Goal: Information Seeking & Learning: Learn about a topic

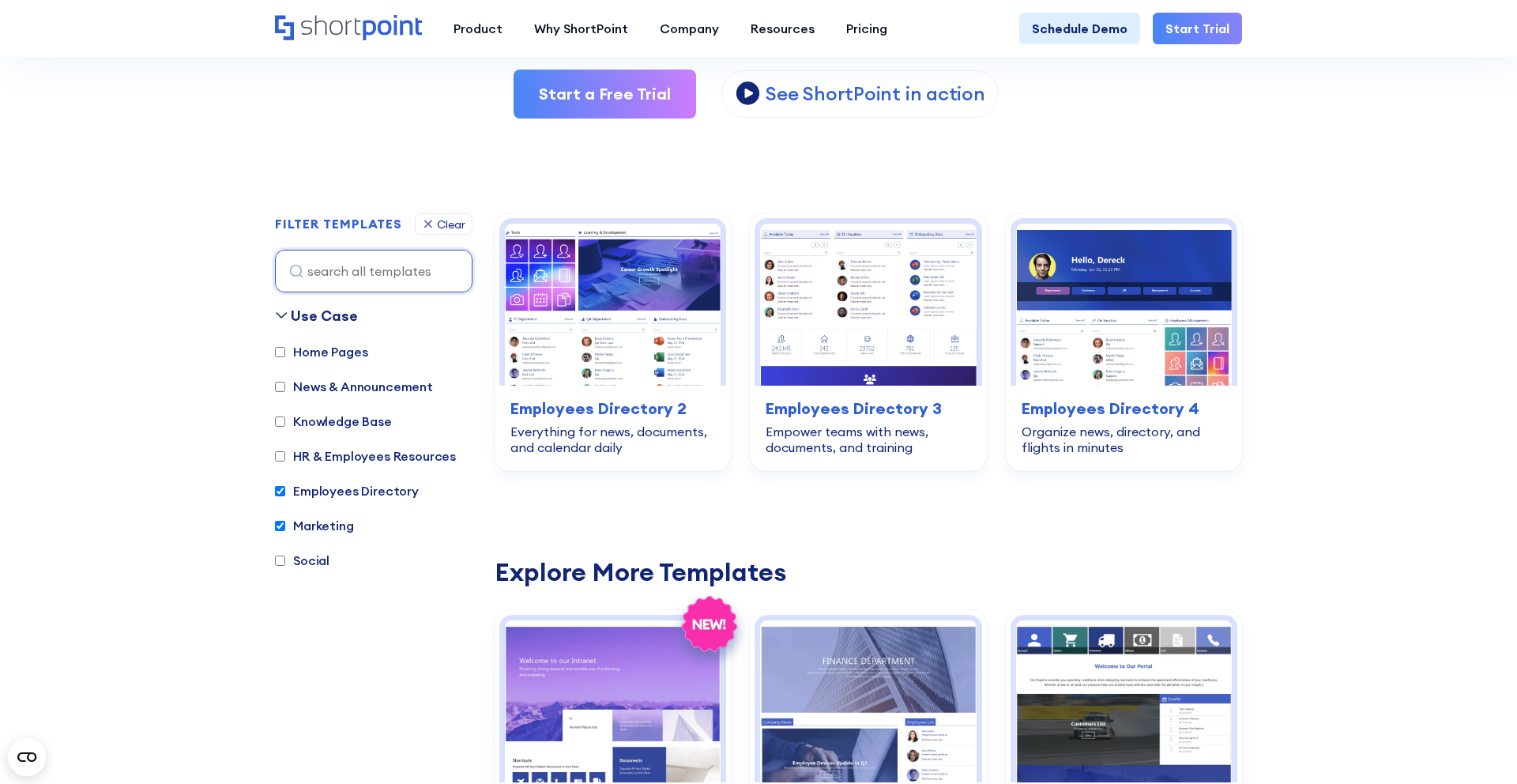
click at [281, 527] on input "Marketing" at bounding box center [280, 525] width 10 height 10
checkbox input "false"
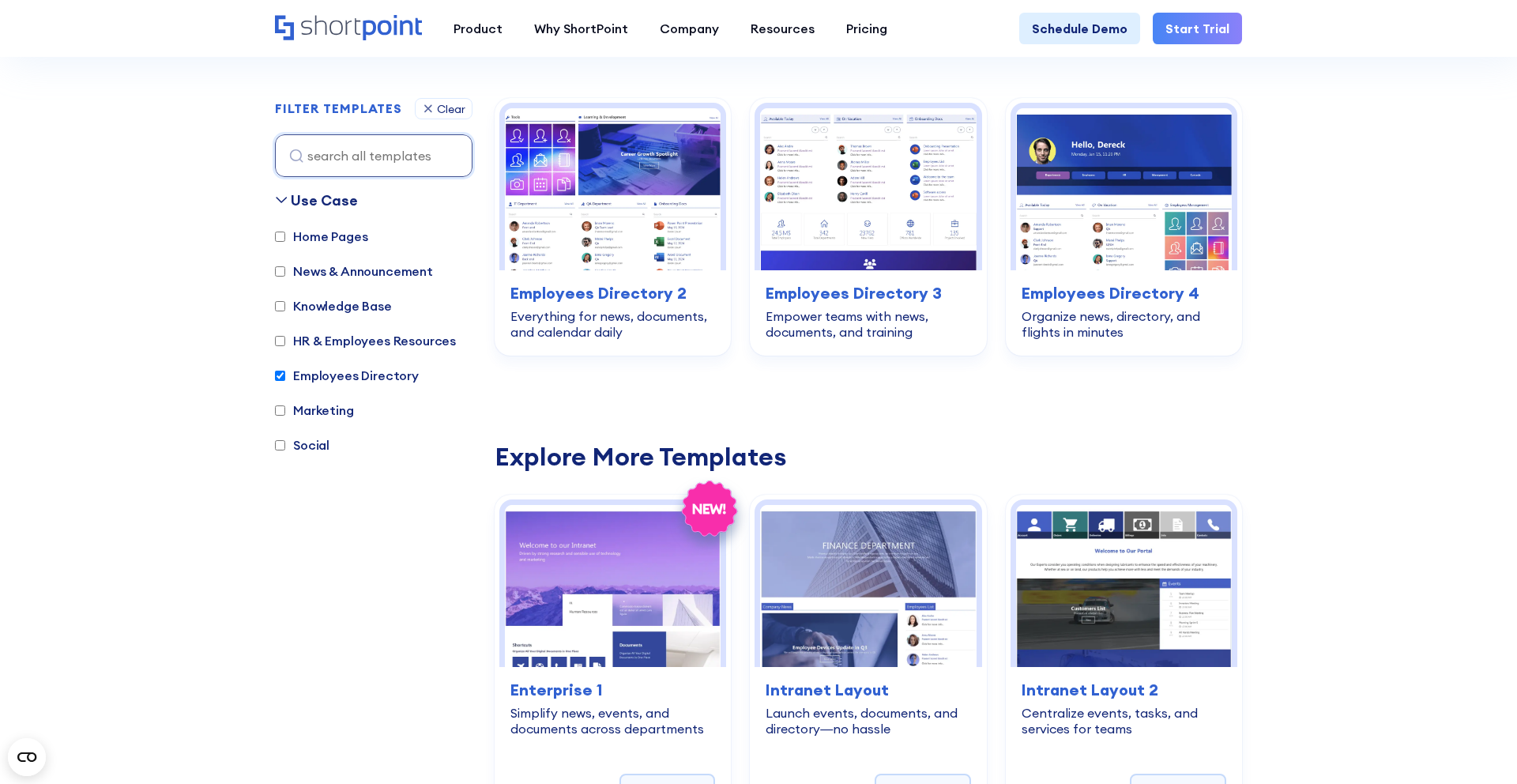
scroll to position [471, 0]
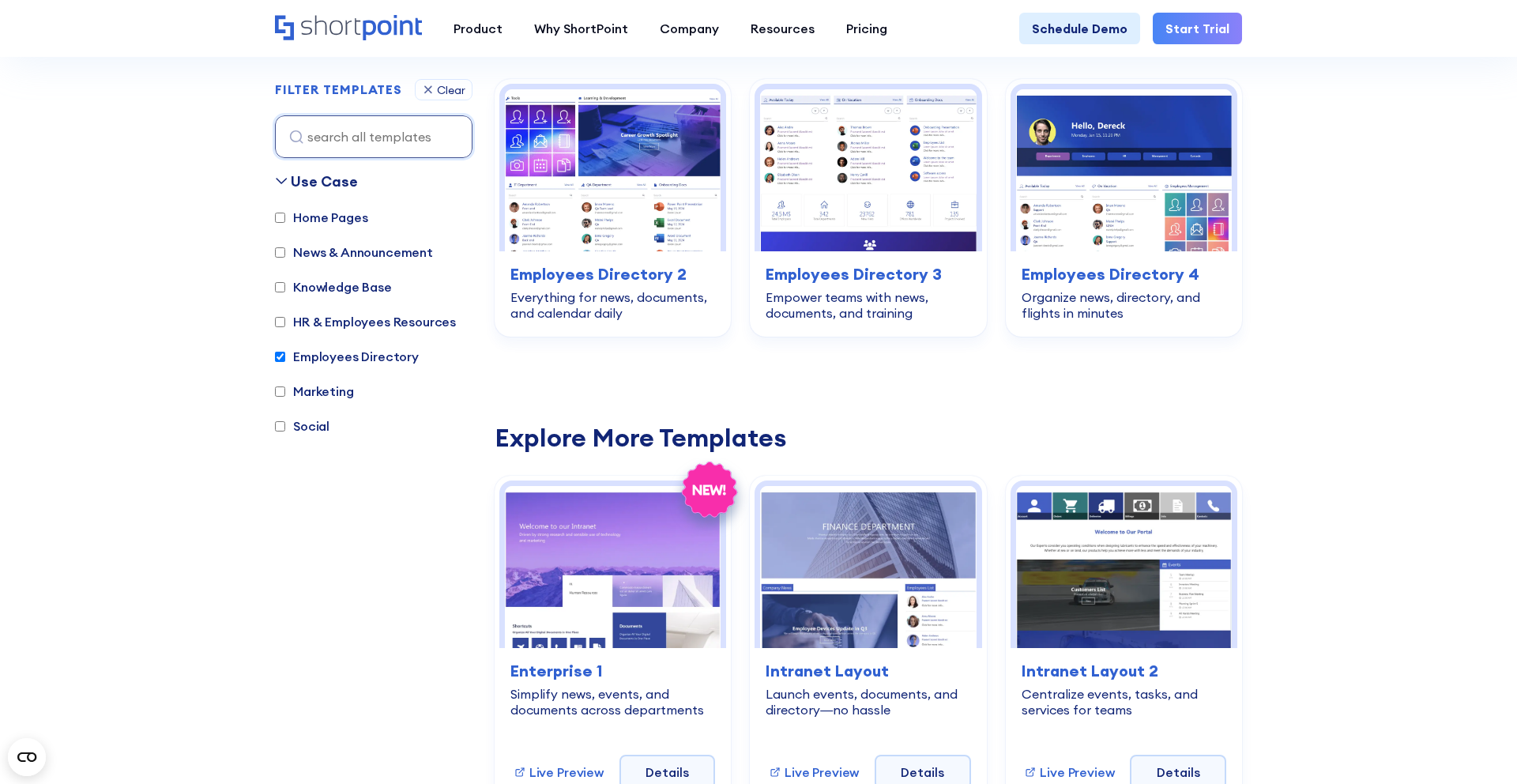
click at [281, 353] on input "Employees Directory" at bounding box center [280, 356] width 10 height 10
checkbox input "false"
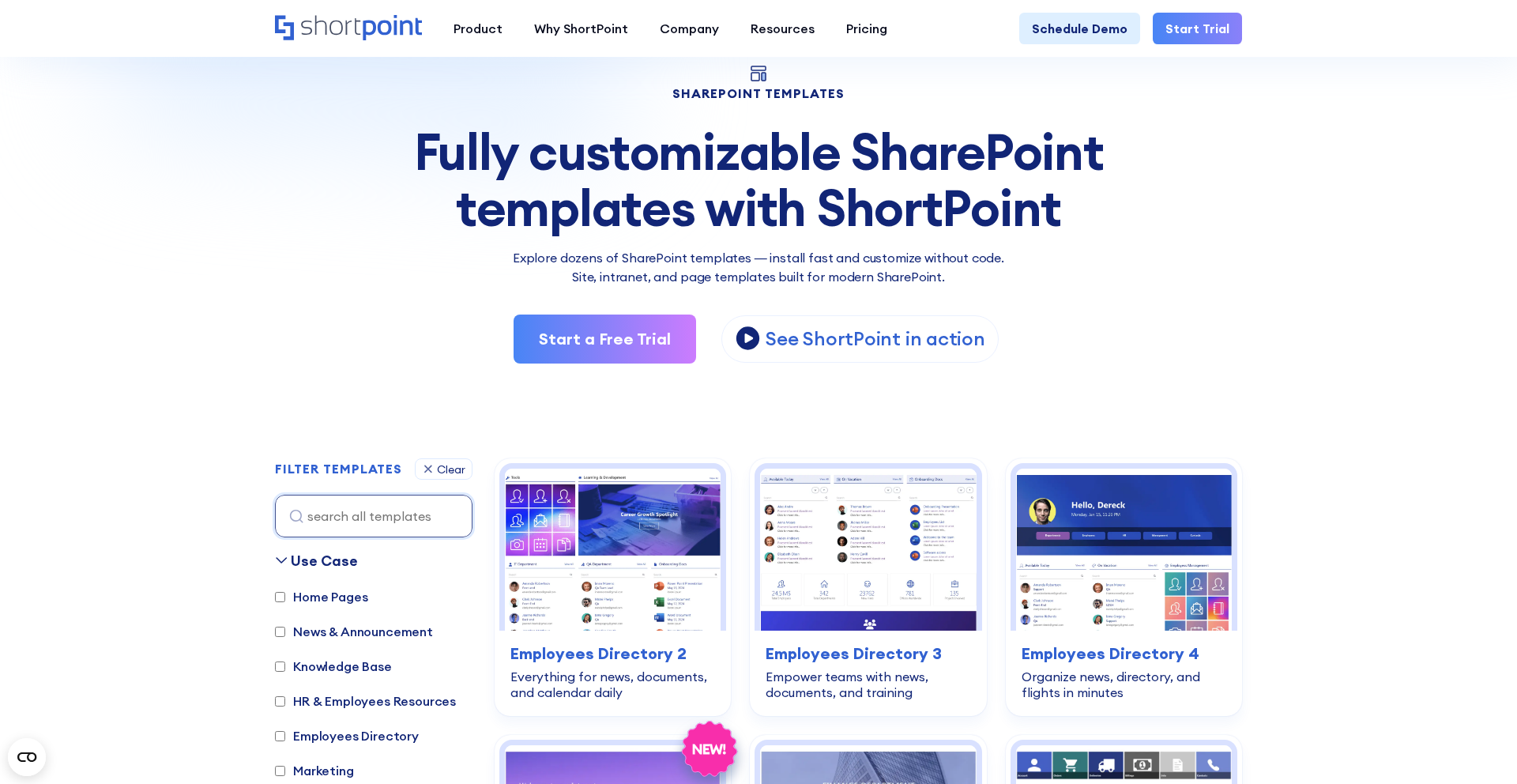
scroll to position [249, 0]
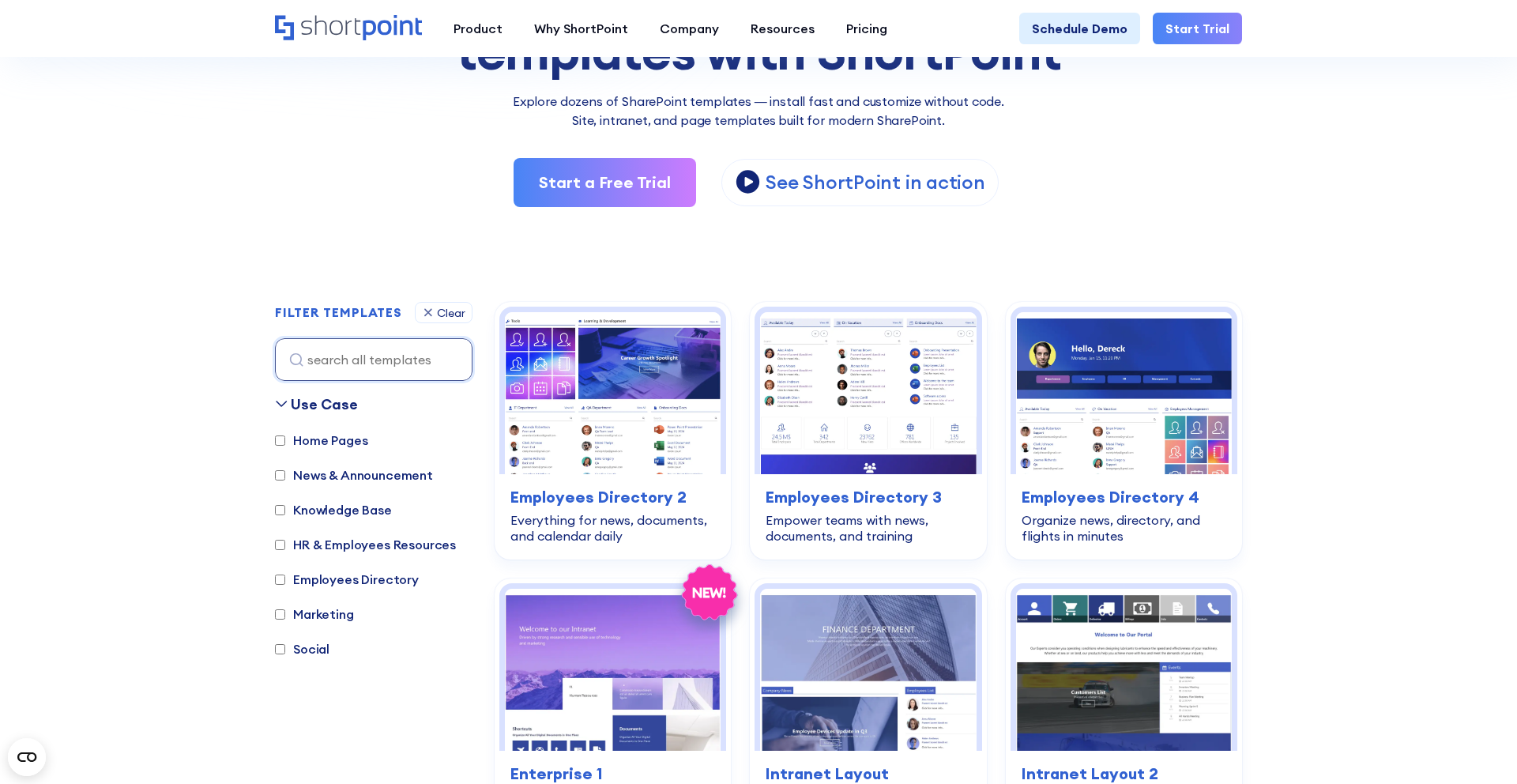
click at [284, 445] on input "Home Pages" at bounding box center [280, 440] width 10 height 10
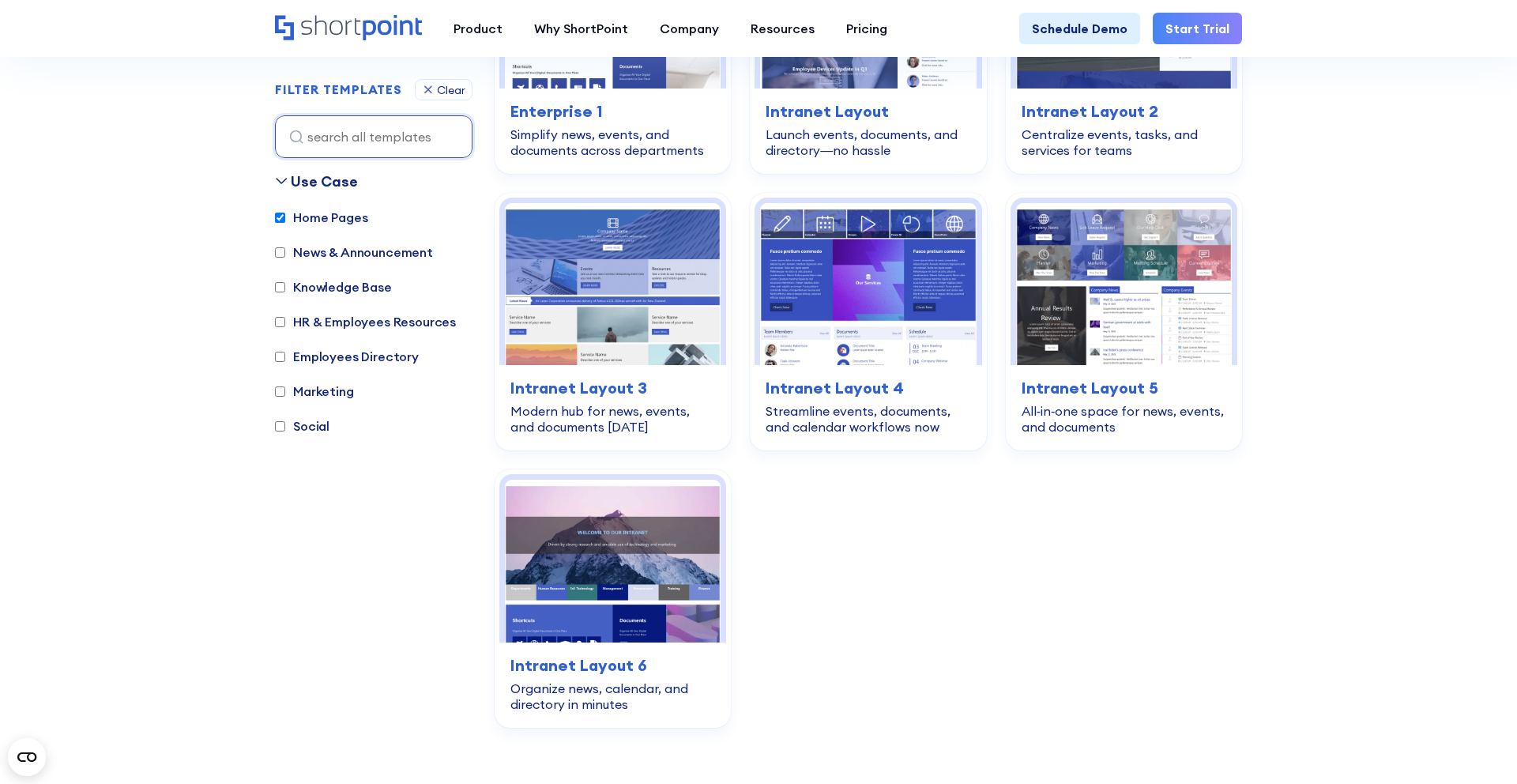
scroll to position [446, 0]
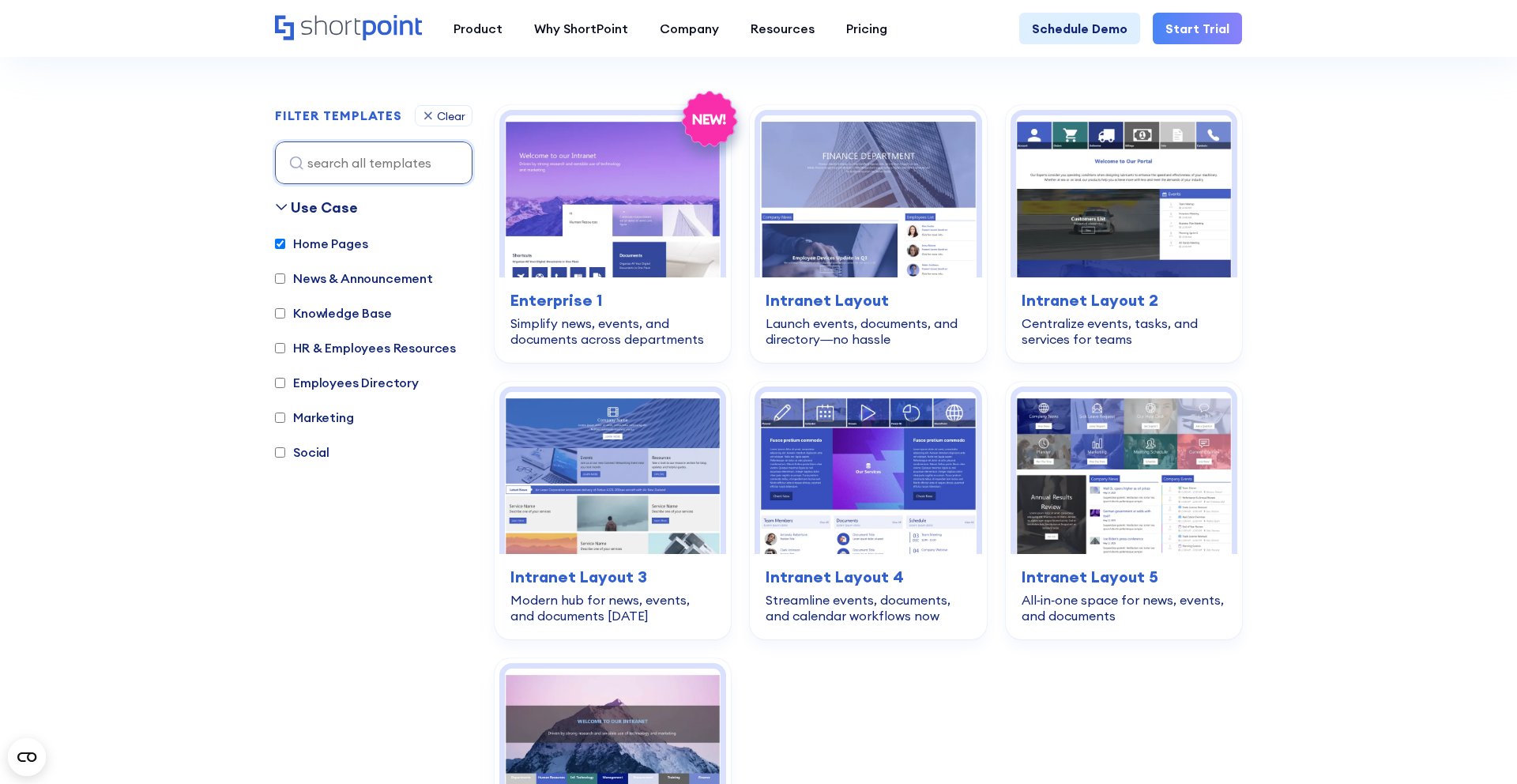
click at [301, 236] on label "Home Pages" at bounding box center [321, 243] width 93 height 19
click at [285, 238] on input "Home Pages" at bounding box center [280, 243] width 10 height 10
checkbox input "false"
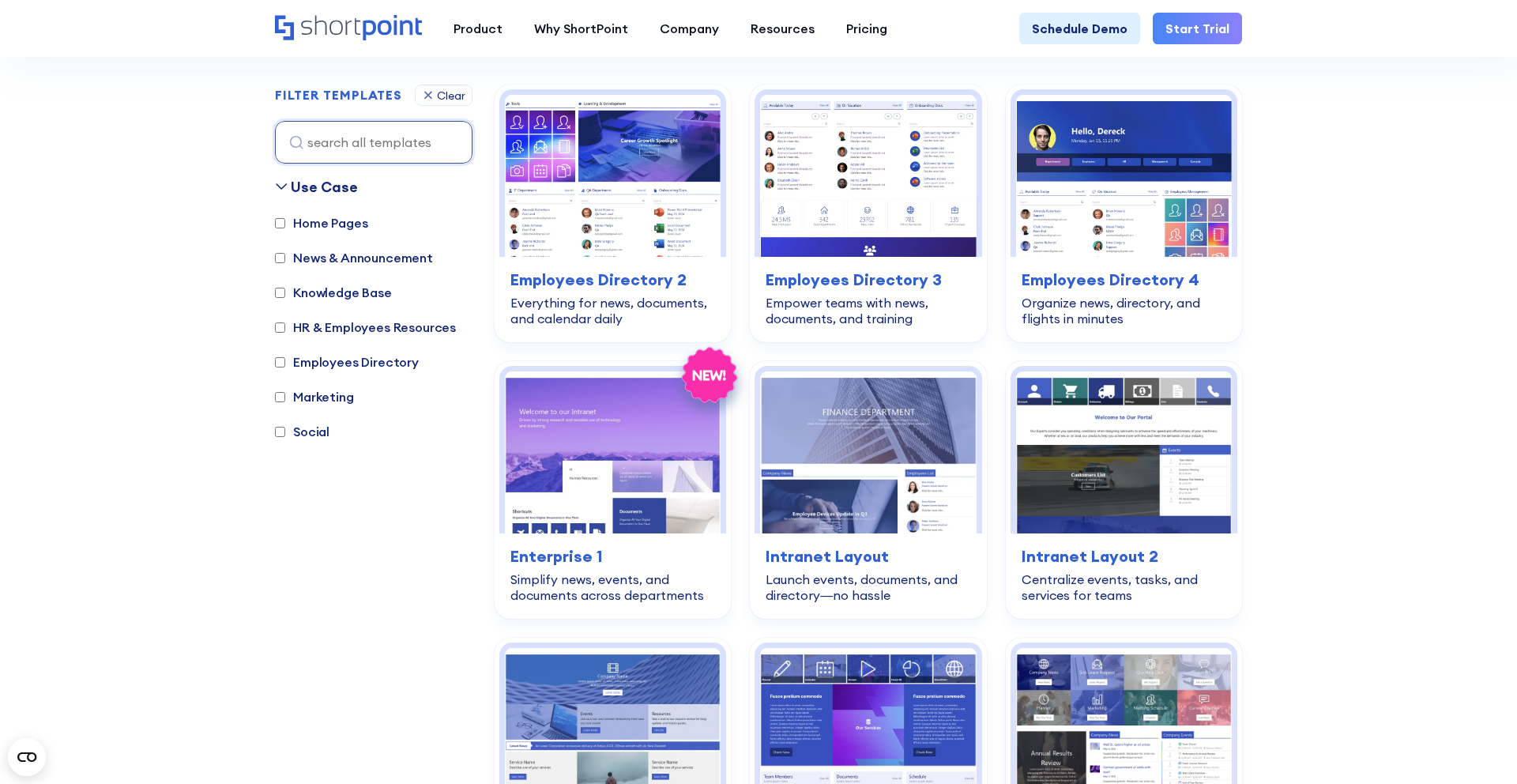
scroll to position [471, 0]
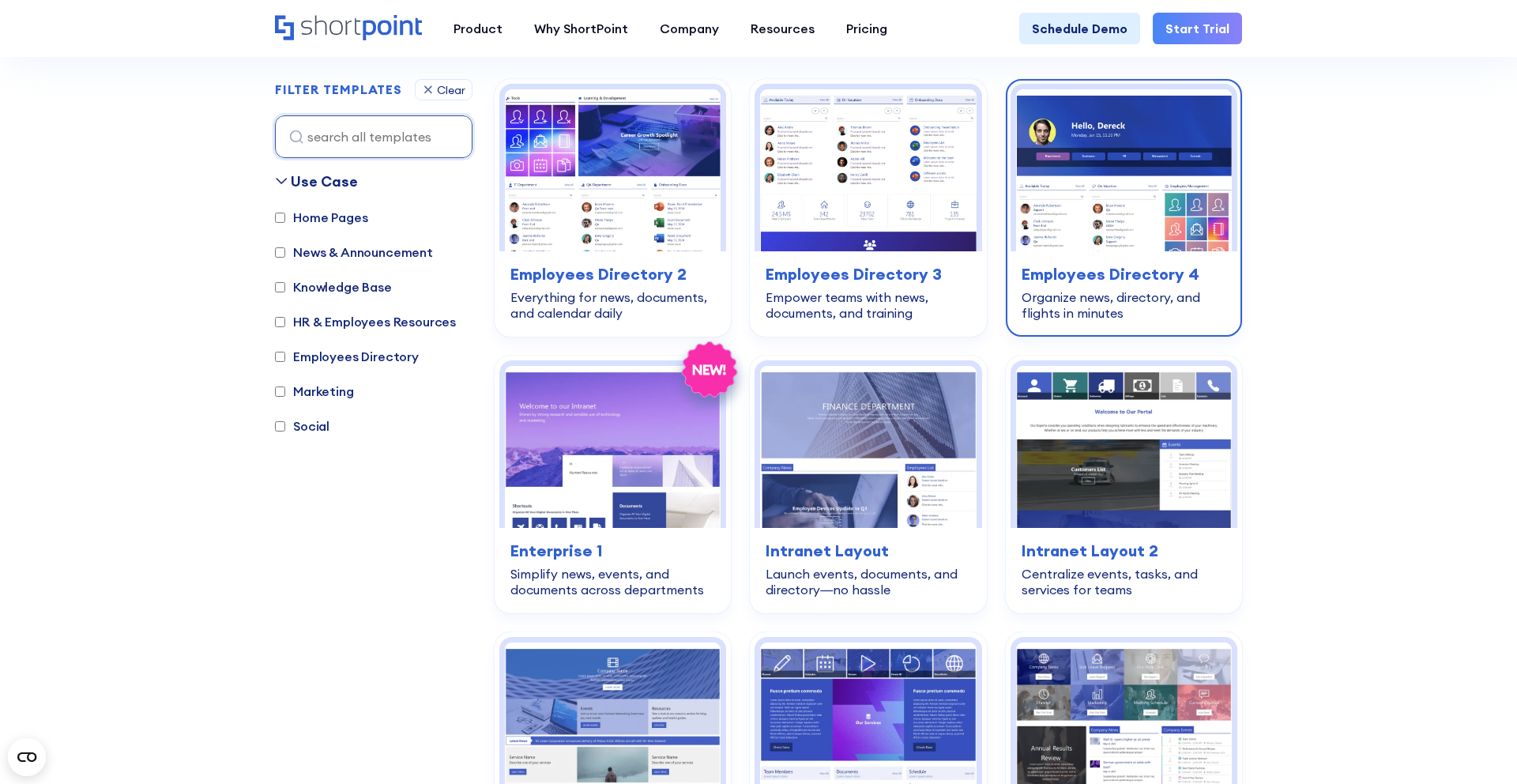
click at [1095, 202] on img at bounding box center [1124, 170] width 216 height 162
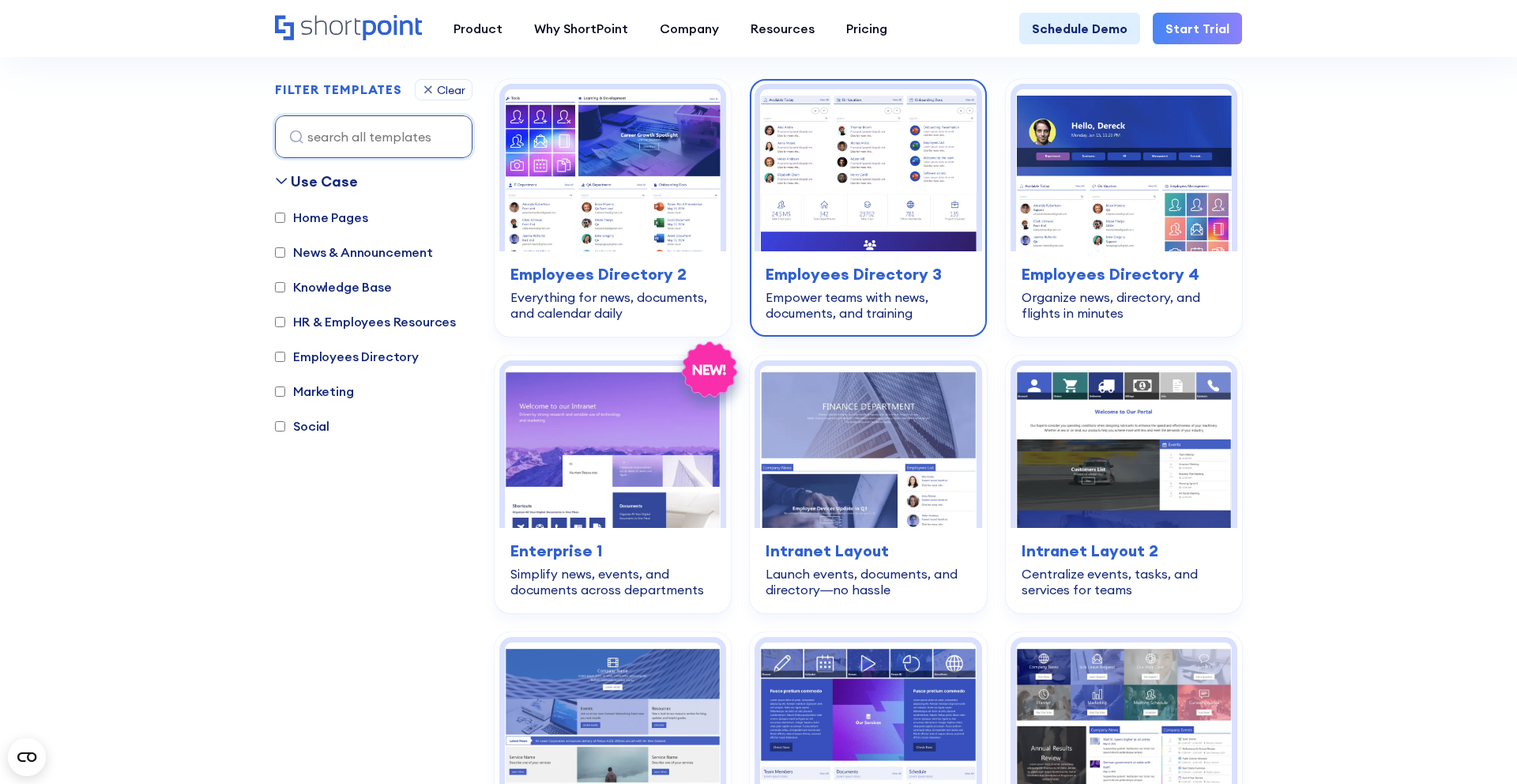
click at [945, 256] on div "employees-directory Employees Directory 3 Empower teams with news, documents, a…" at bounding box center [868, 291] width 227 height 81
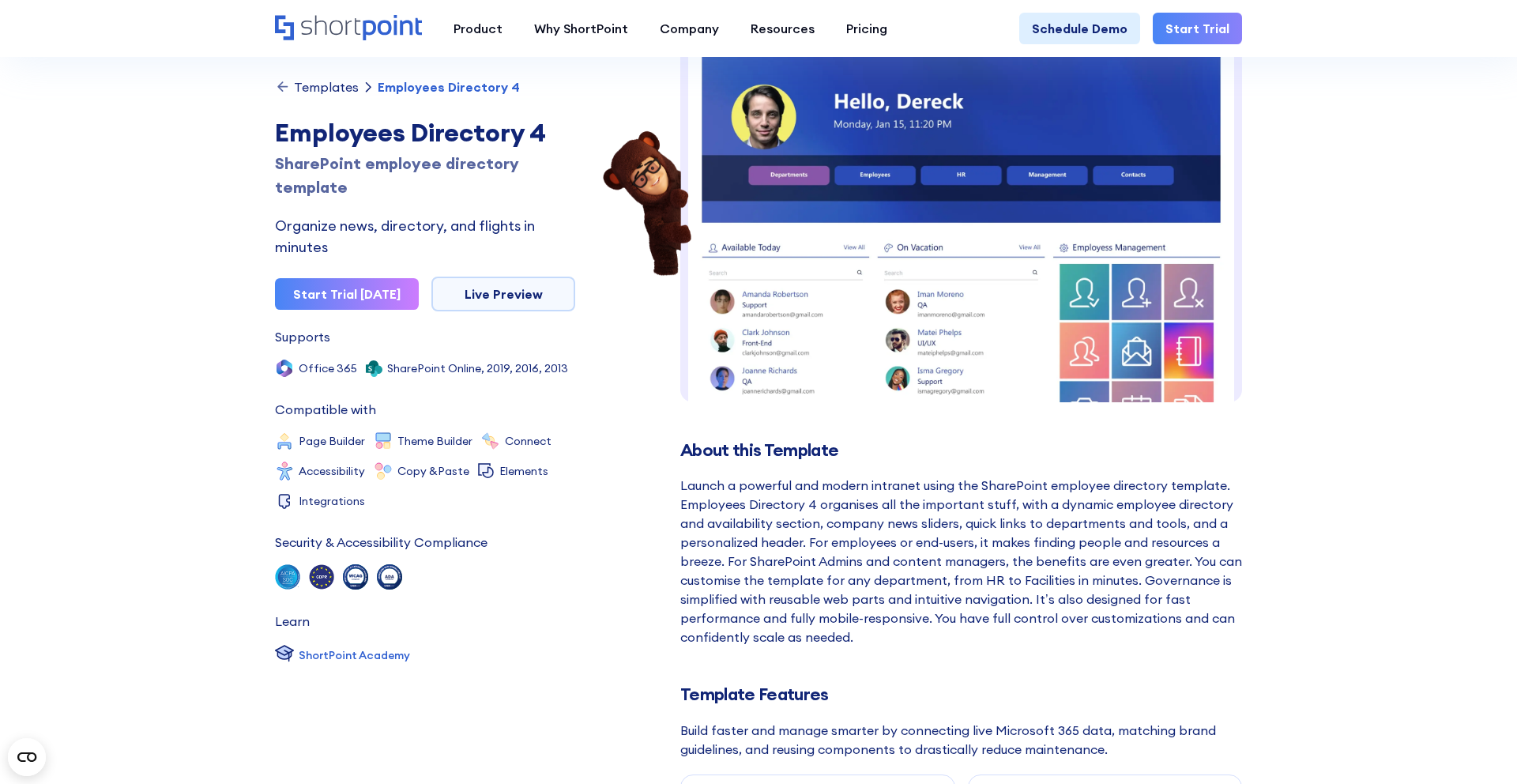
click at [888, 270] on img at bounding box center [960, 459] width 562 height 903
click at [424, 136] on div "Employees Directory 4" at bounding box center [425, 133] width 300 height 38
copy h1 "Employees Directory 4"
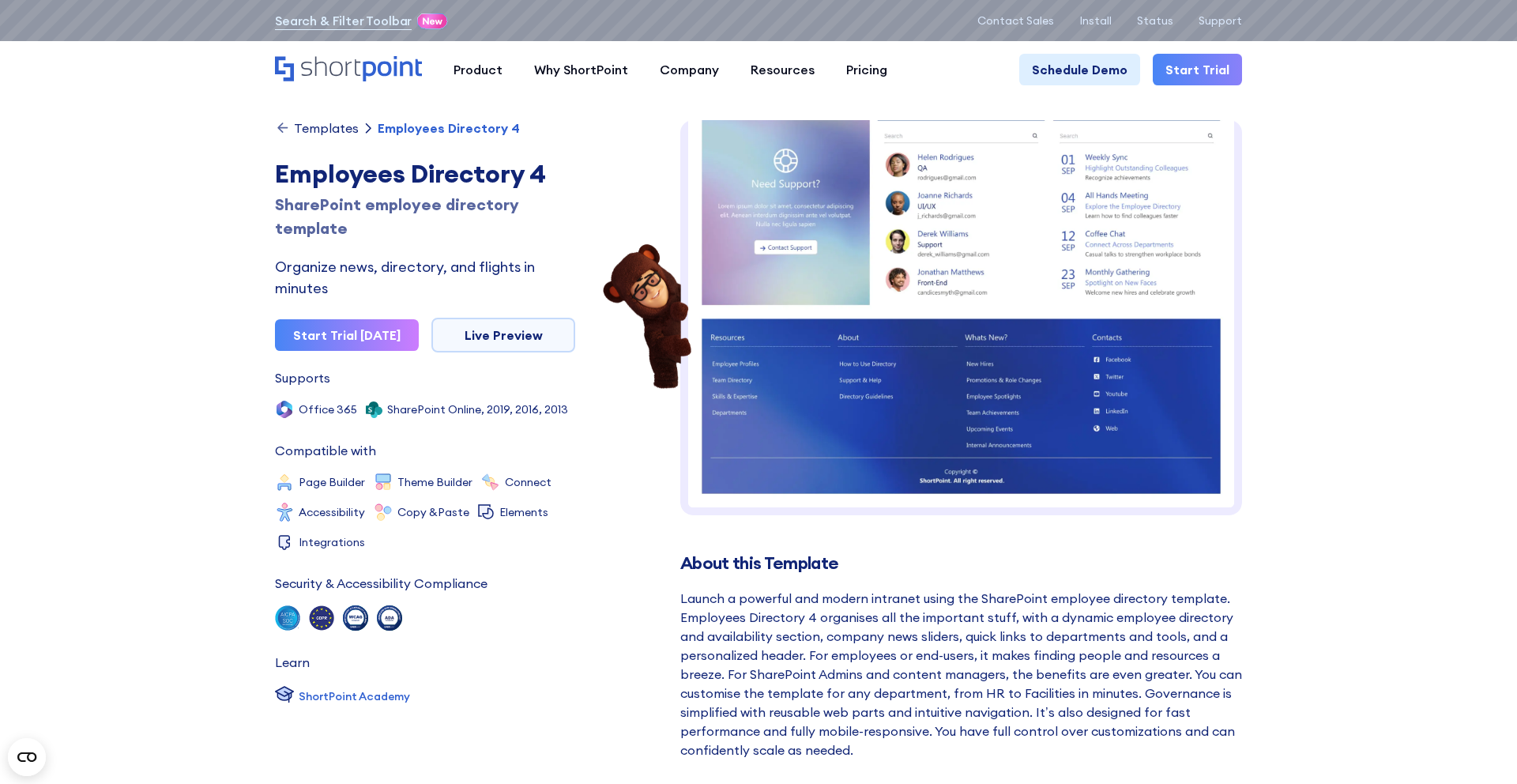
click at [342, 126] on div "Templates" at bounding box center [326, 128] width 65 height 13
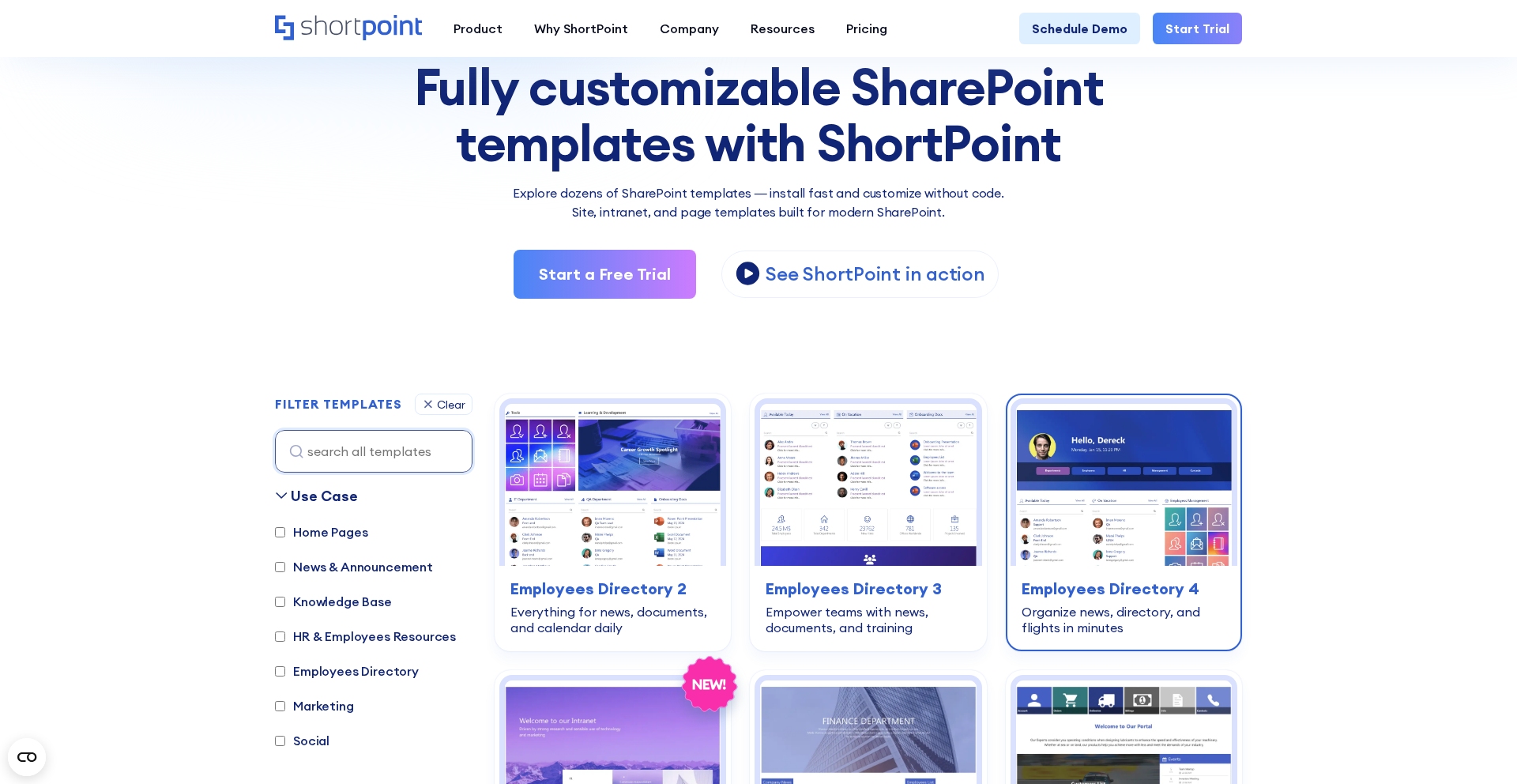
scroll to position [247, 0]
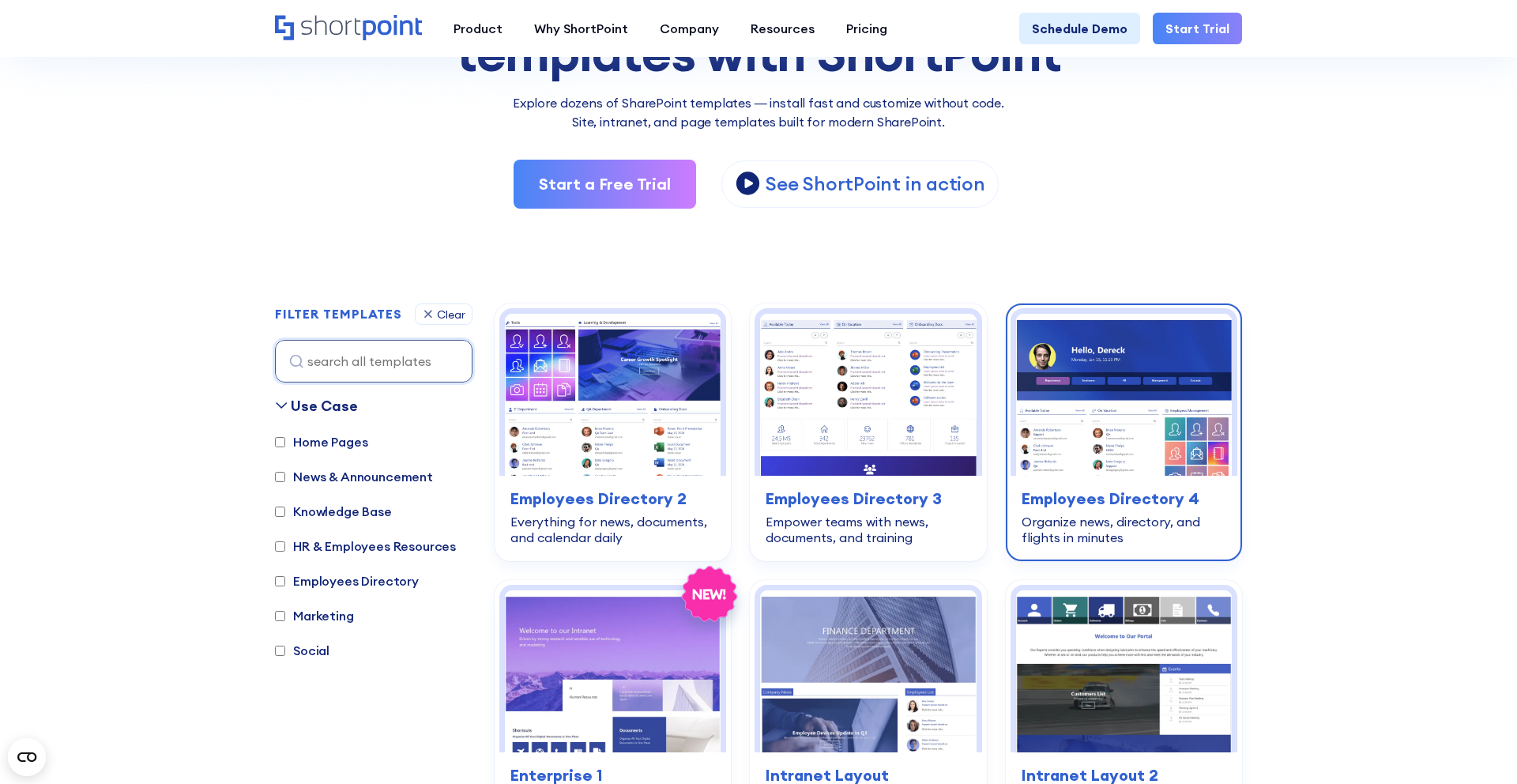
click at [1191, 428] on img at bounding box center [1124, 395] width 216 height 162
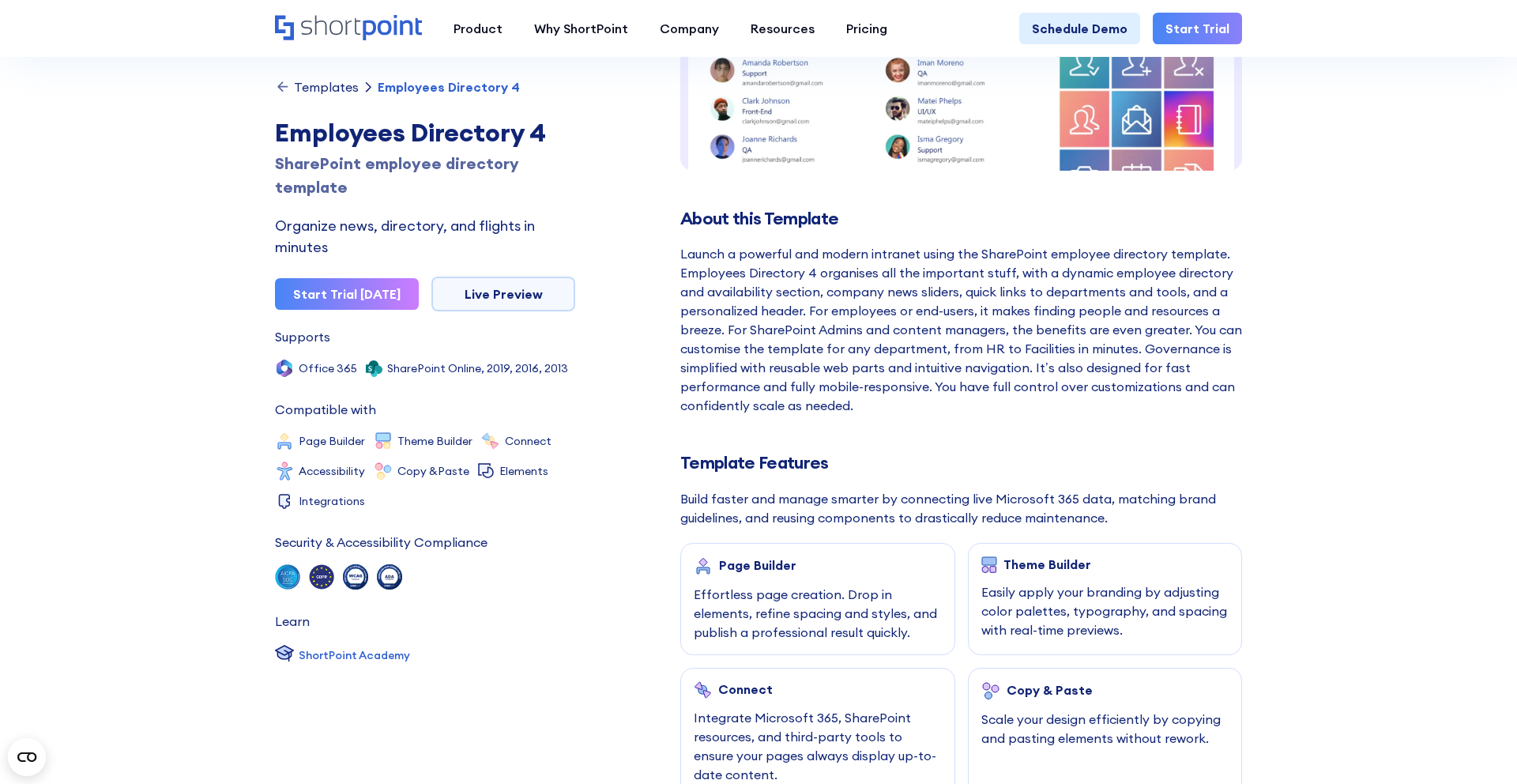
scroll to position [210, 0]
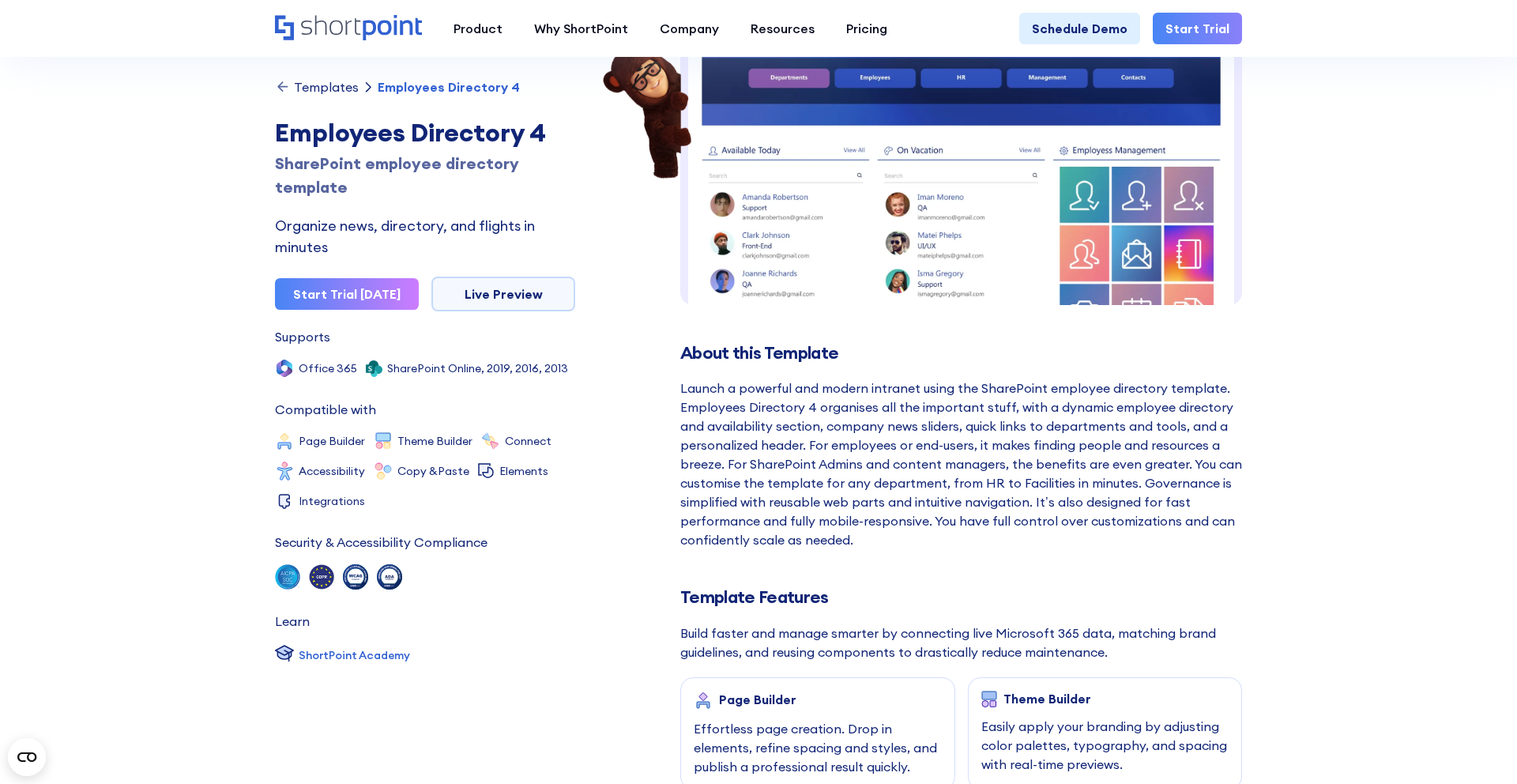
click at [998, 451] on div "Launch a powerful and modern intranet using the SharePoint employee directory t…" at bounding box center [960, 464] width 562 height 171
click at [959, 432] on div "Launch a powerful and modern intranet using the SharePoint employee directory t…" at bounding box center [960, 464] width 562 height 171
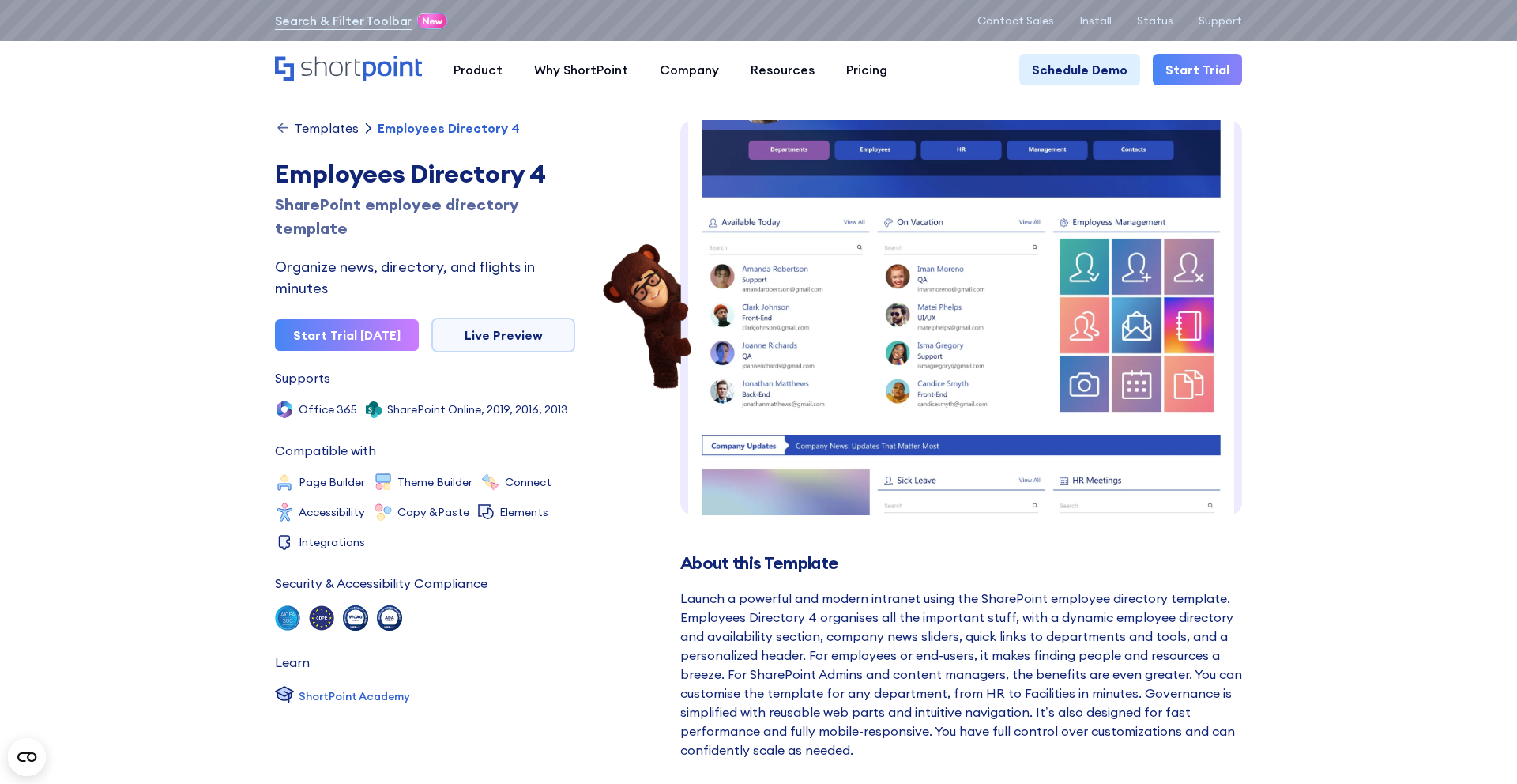
scroll to position [139, 0]
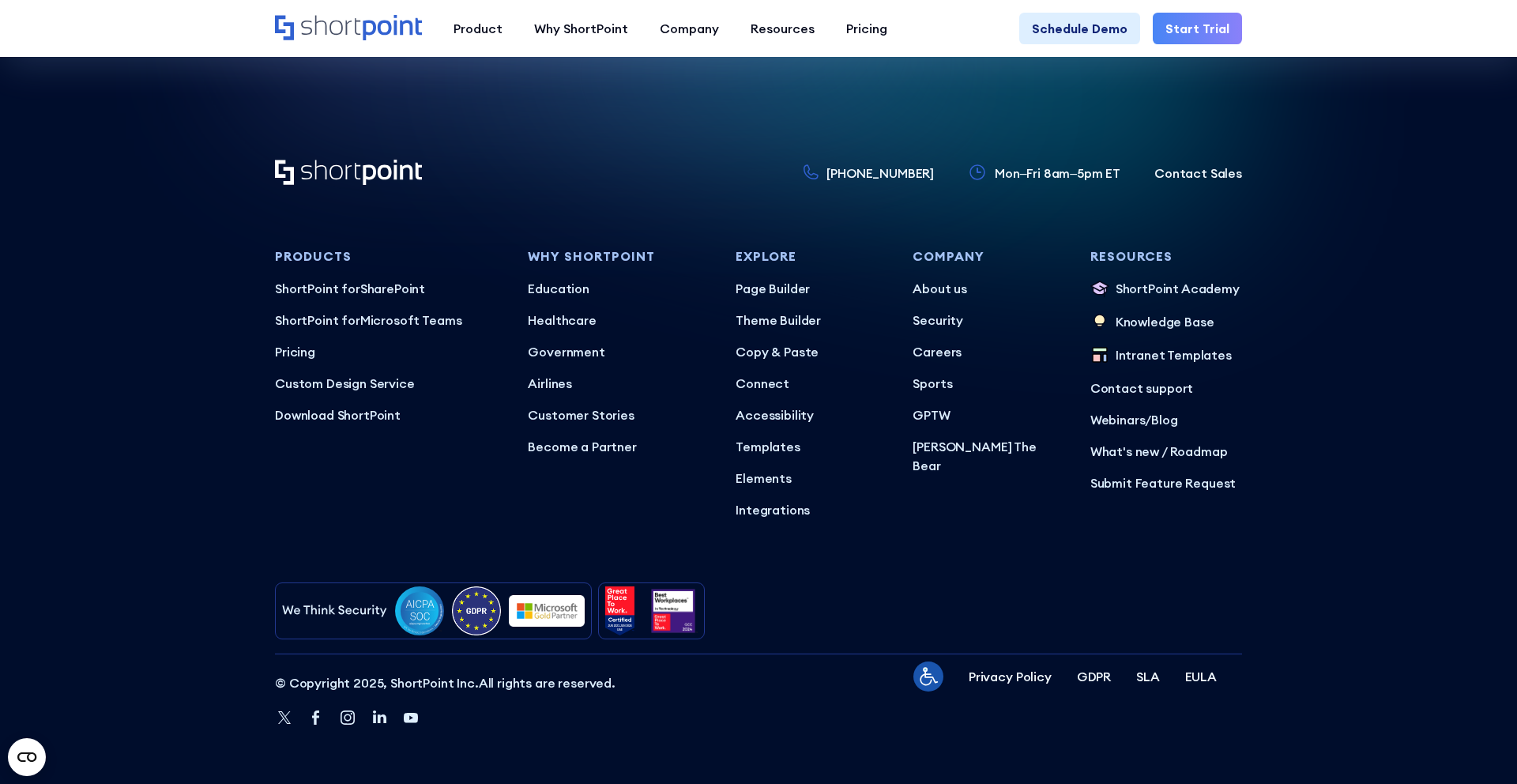
click at [1358, 347] on footer "+1 734-333-7181 Mon–Fri 8am–5pm ET Contact Sales Products ShortPoint for ShareP…" at bounding box center [758, 440] width 1517 height 688
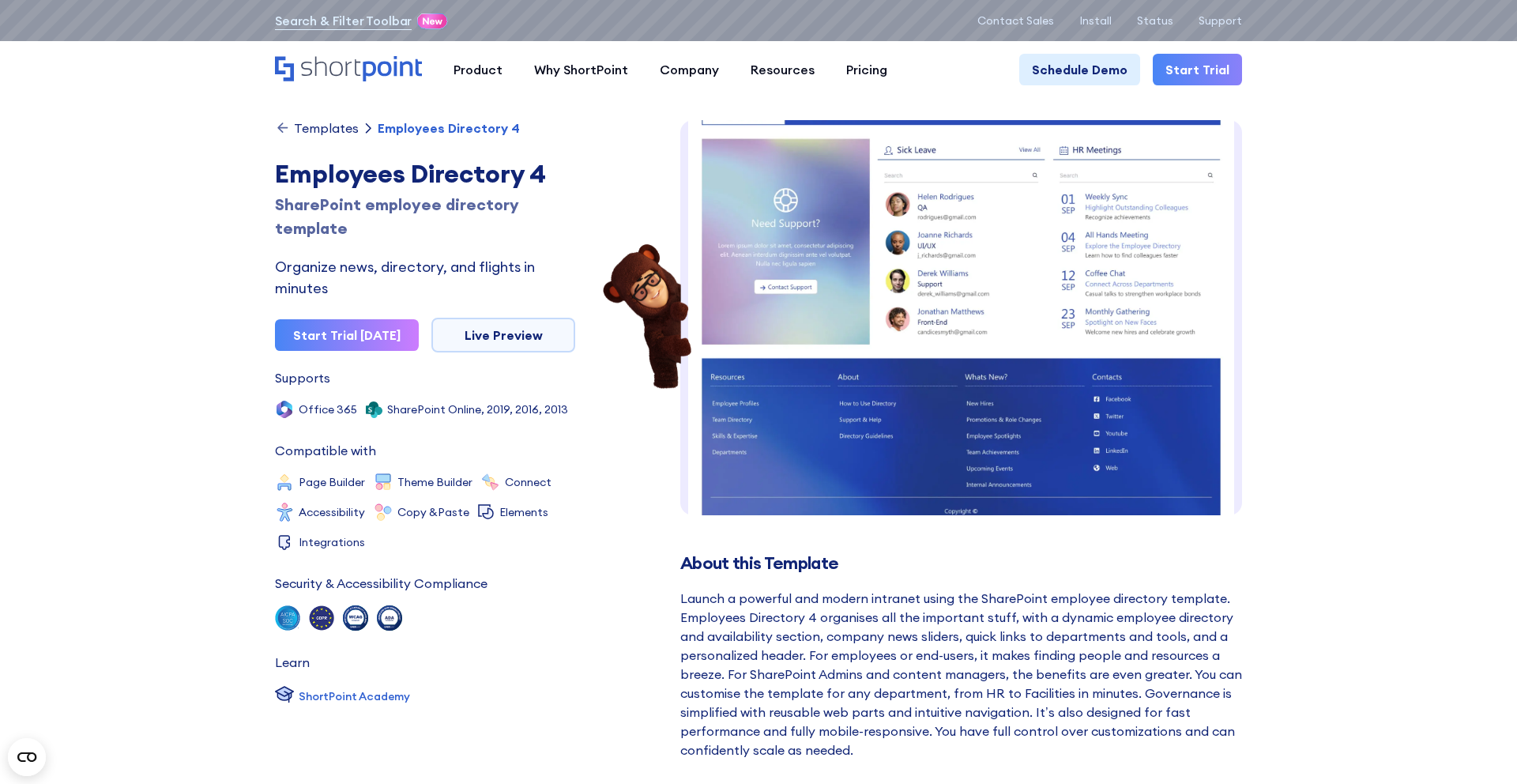
scroll to position [508, 0]
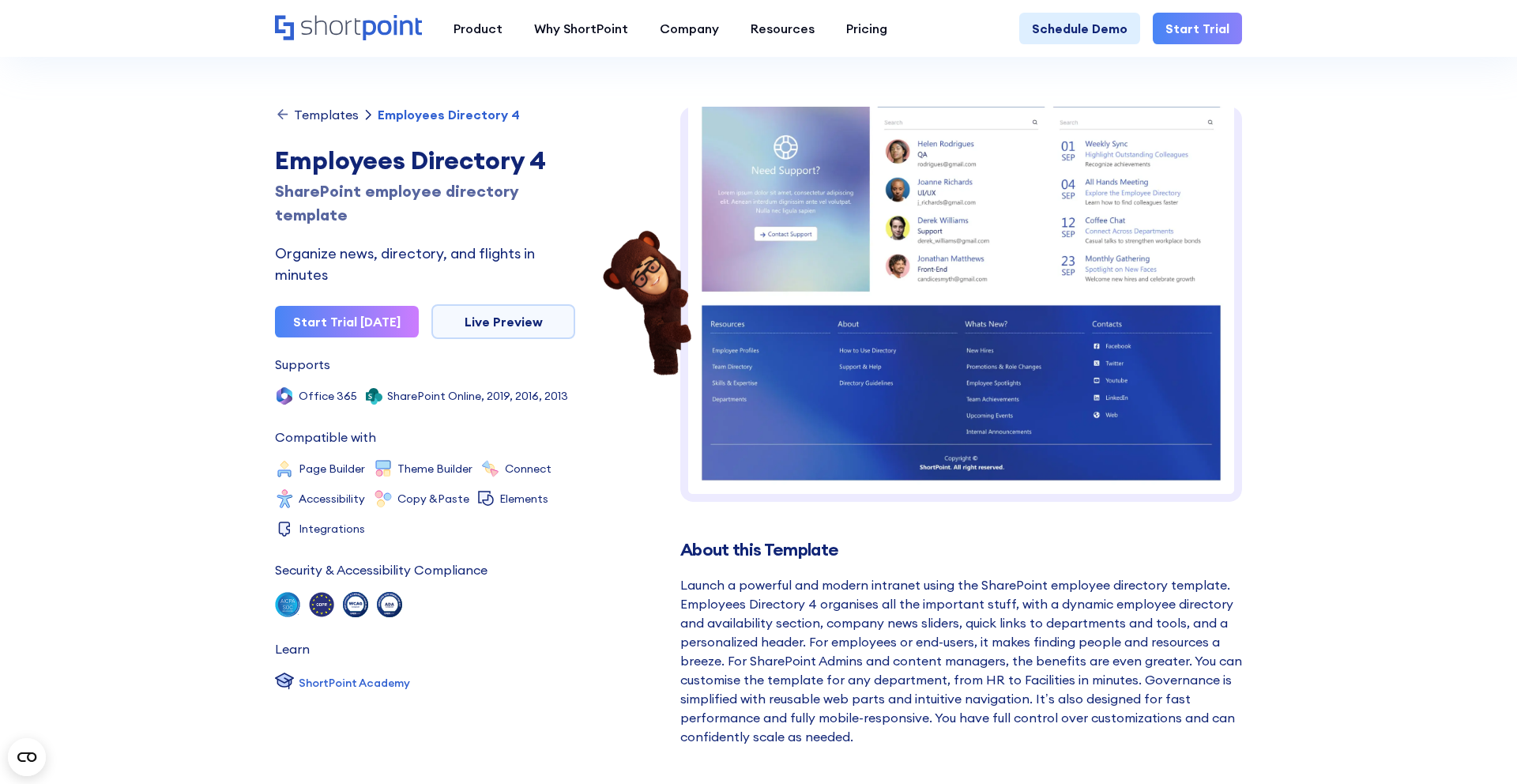
scroll to position [0, 0]
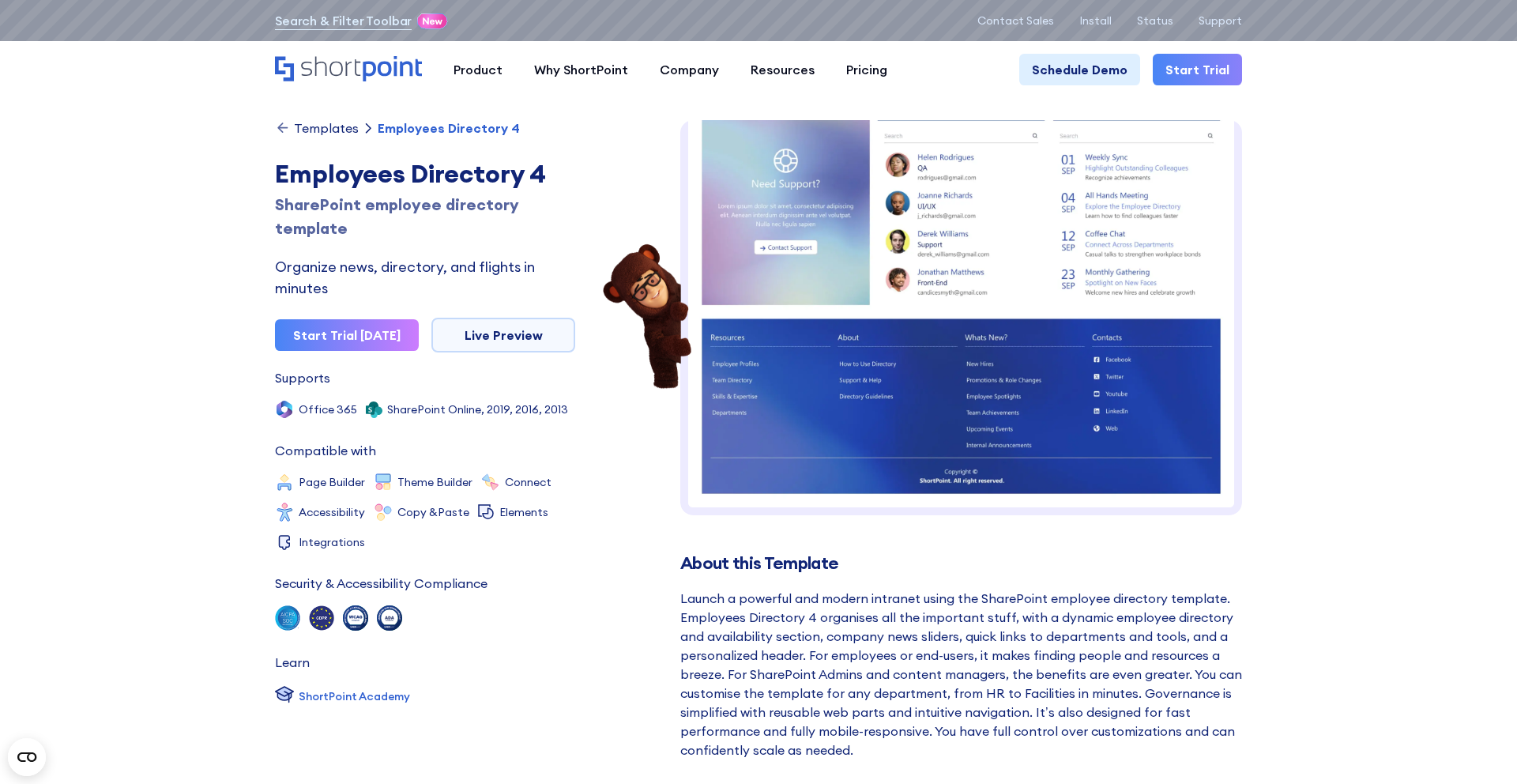
click at [317, 126] on div "Templates" at bounding box center [326, 128] width 65 height 13
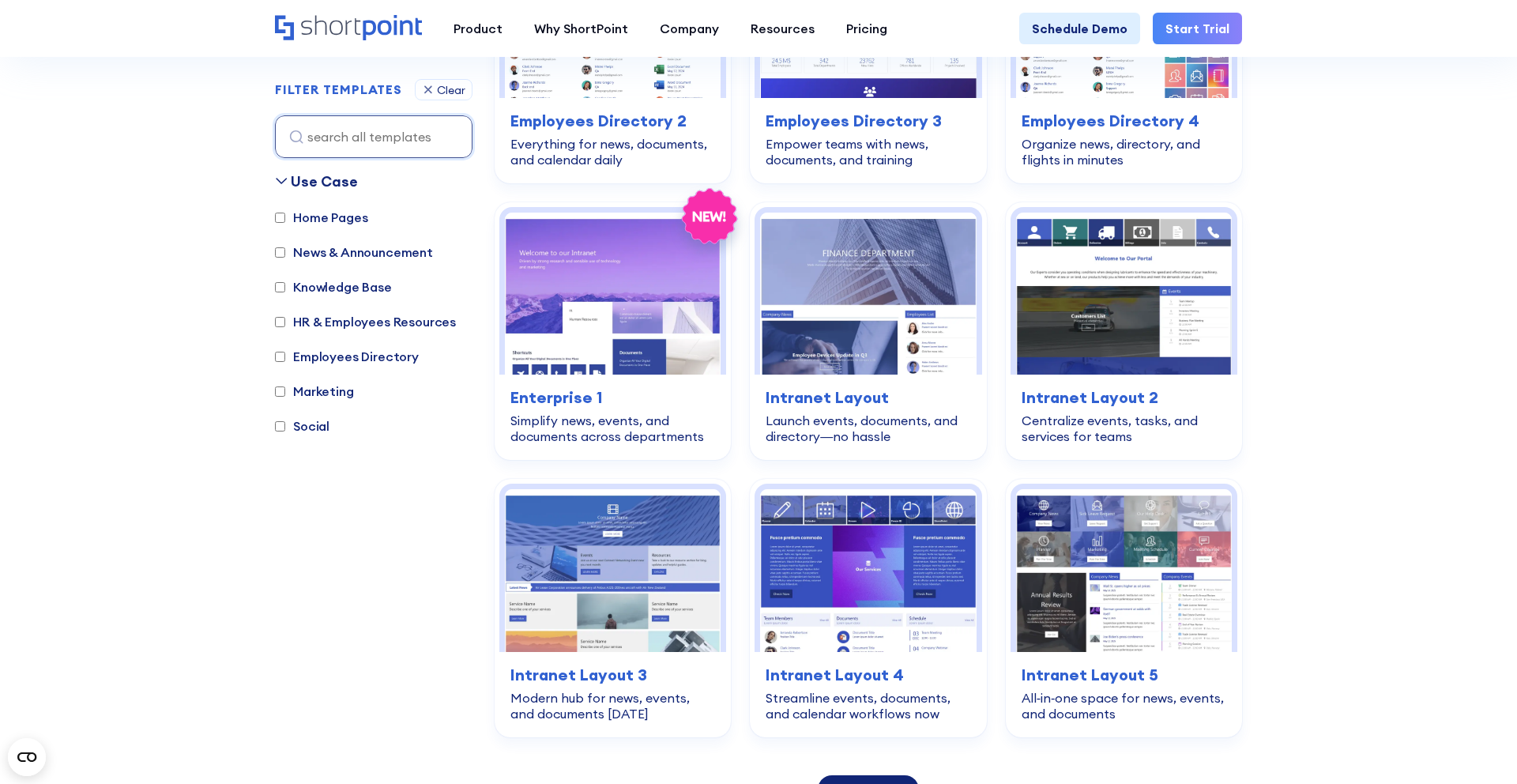
scroll to position [628, 0]
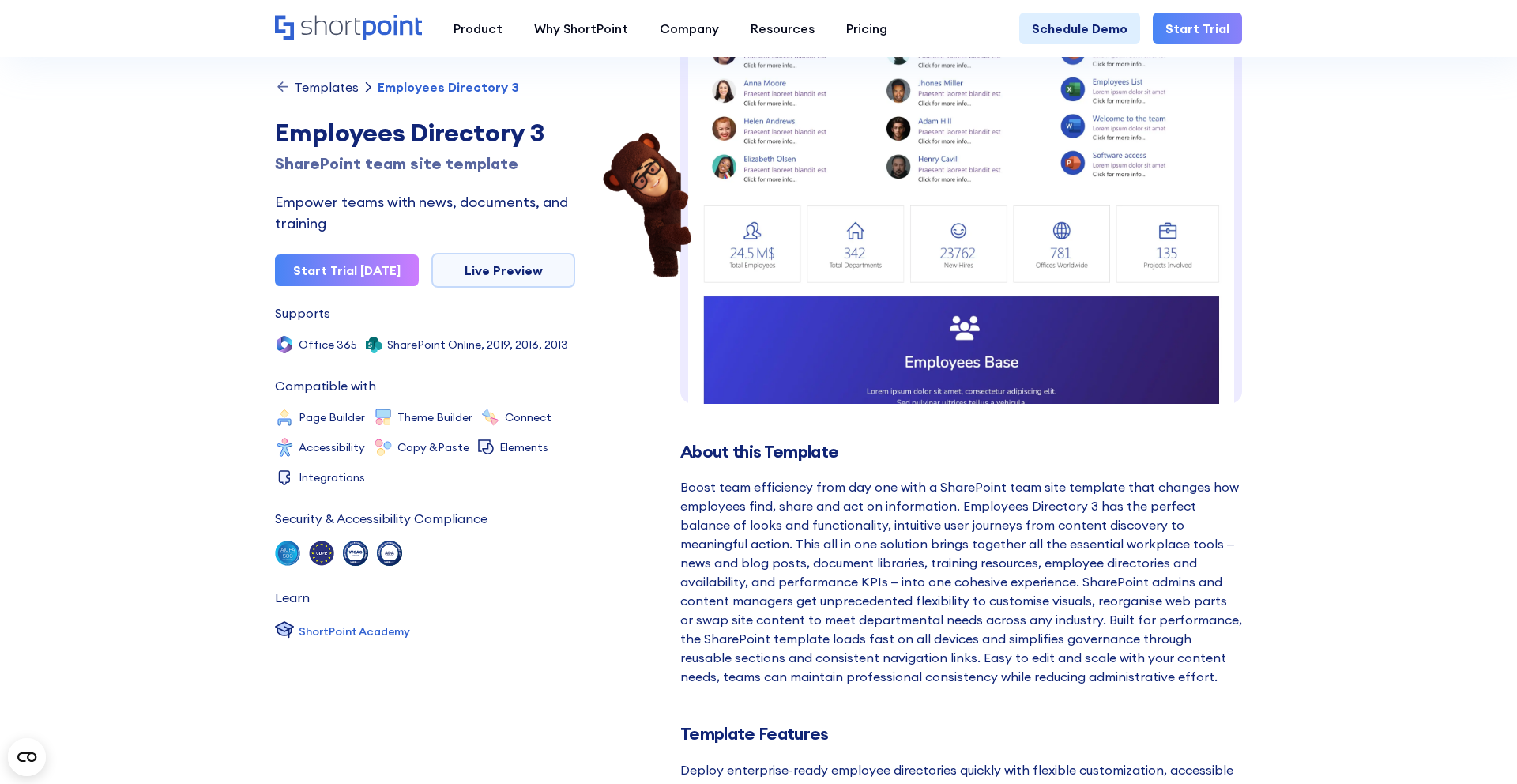
scroll to position [120, 0]
